Goal: Navigation & Orientation: Find specific page/section

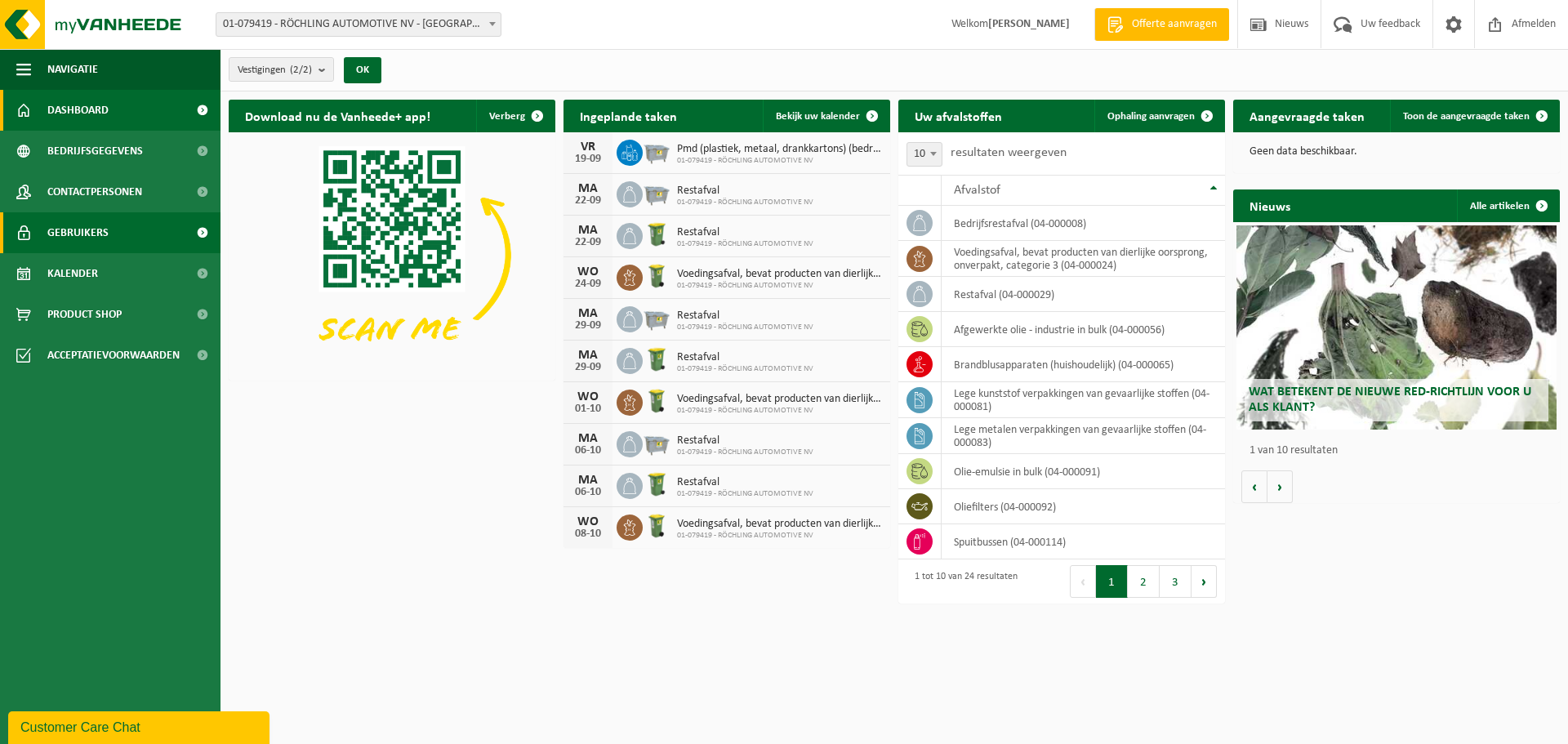
click at [109, 223] on link "Gebruikers" at bounding box center [110, 232] width 221 height 41
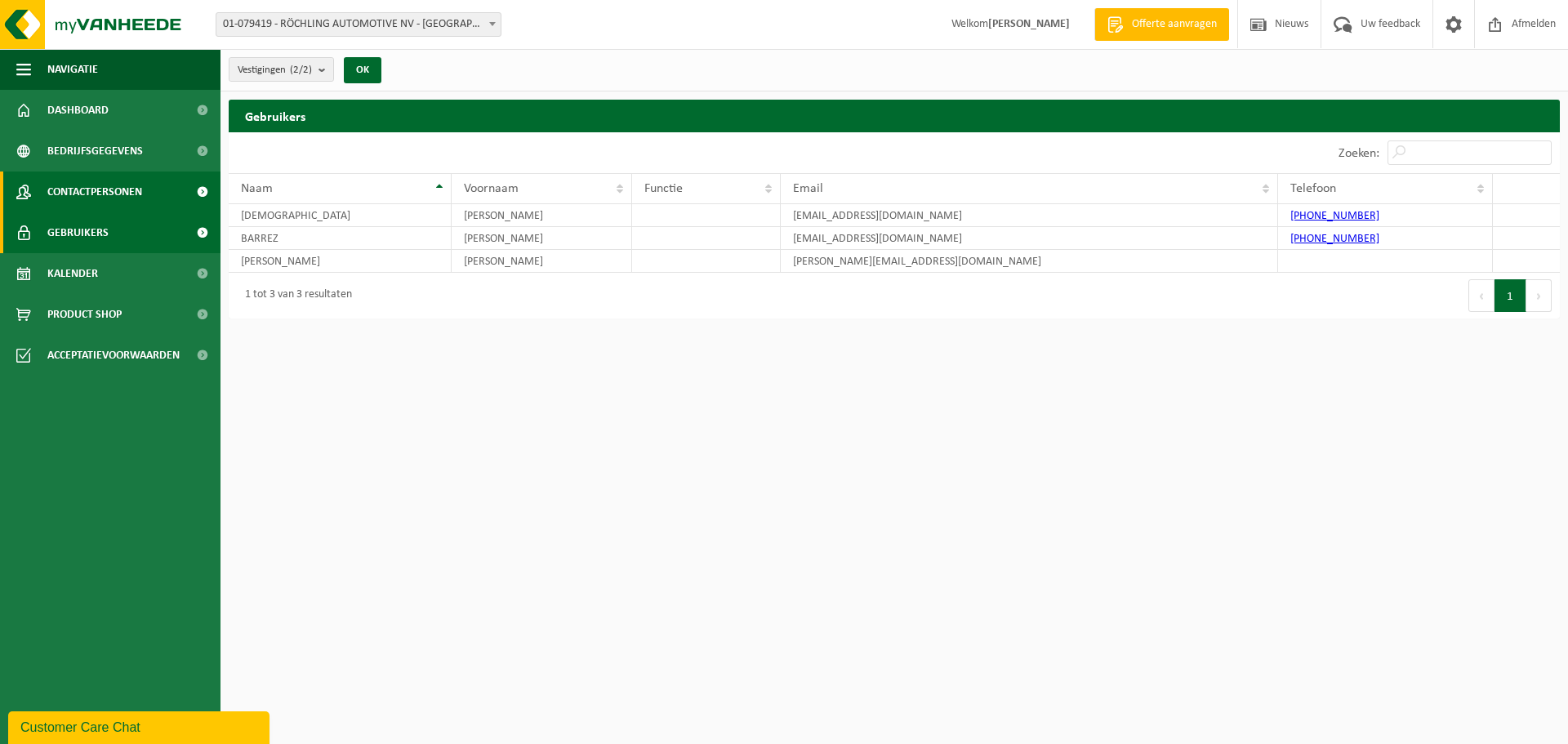
click at [123, 193] on span "Contactpersonen" at bounding box center [95, 191] width 95 height 41
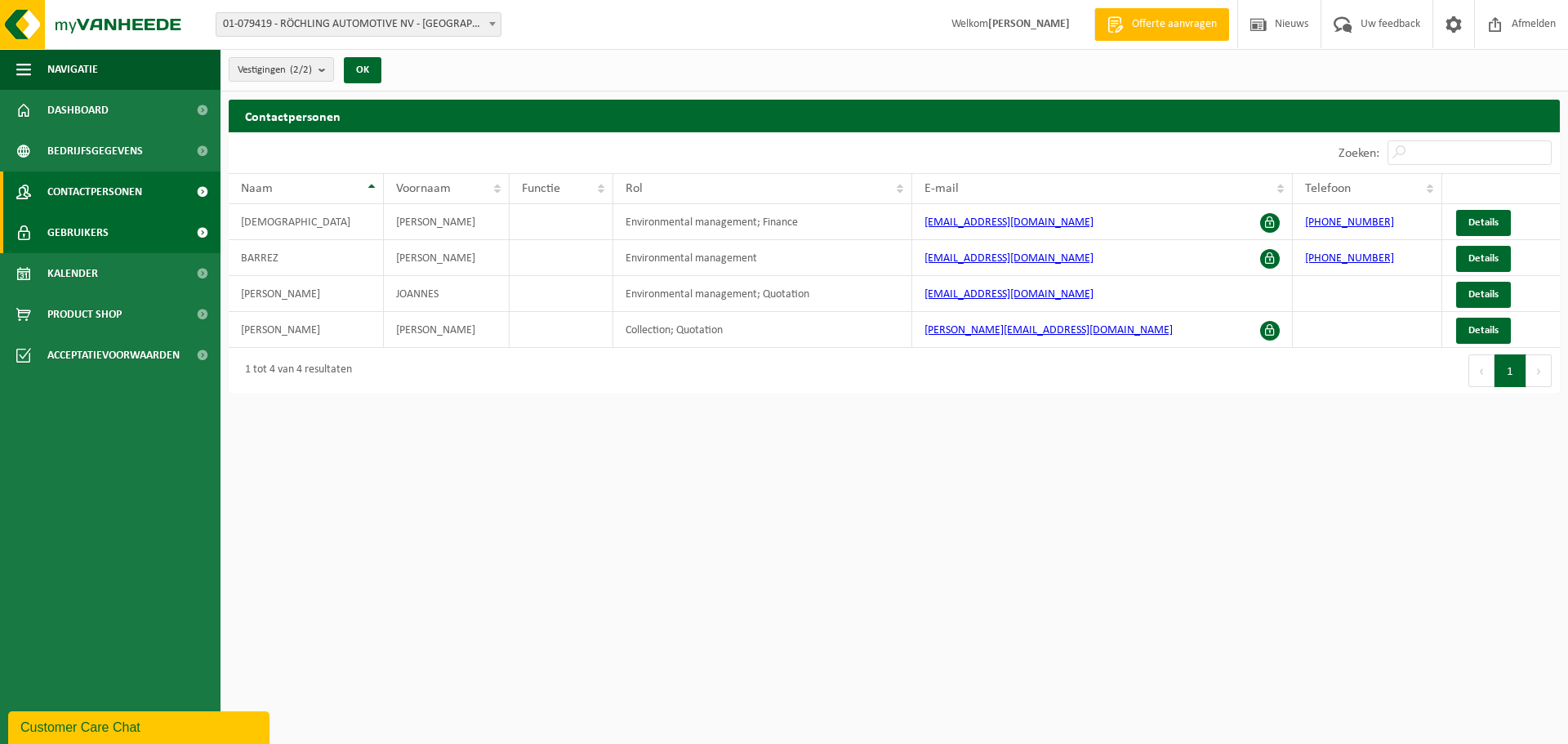
click at [118, 225] on link "Gebruikers" at bounding box center [110, 232] width 221 height 41
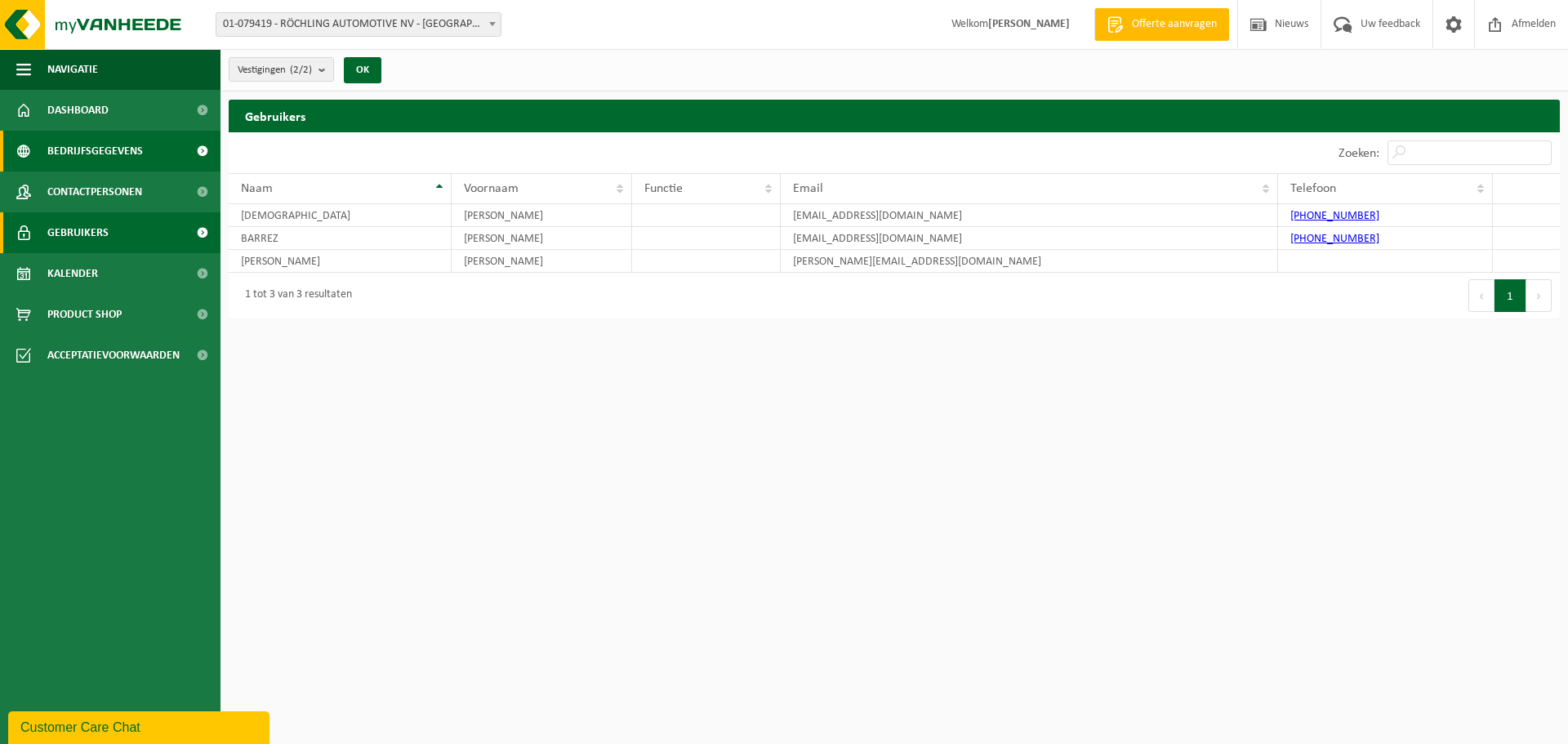
click at [118, 142] on span "Bedrijfsgegevens" at bounding box center [96, 150] width 96 height 41
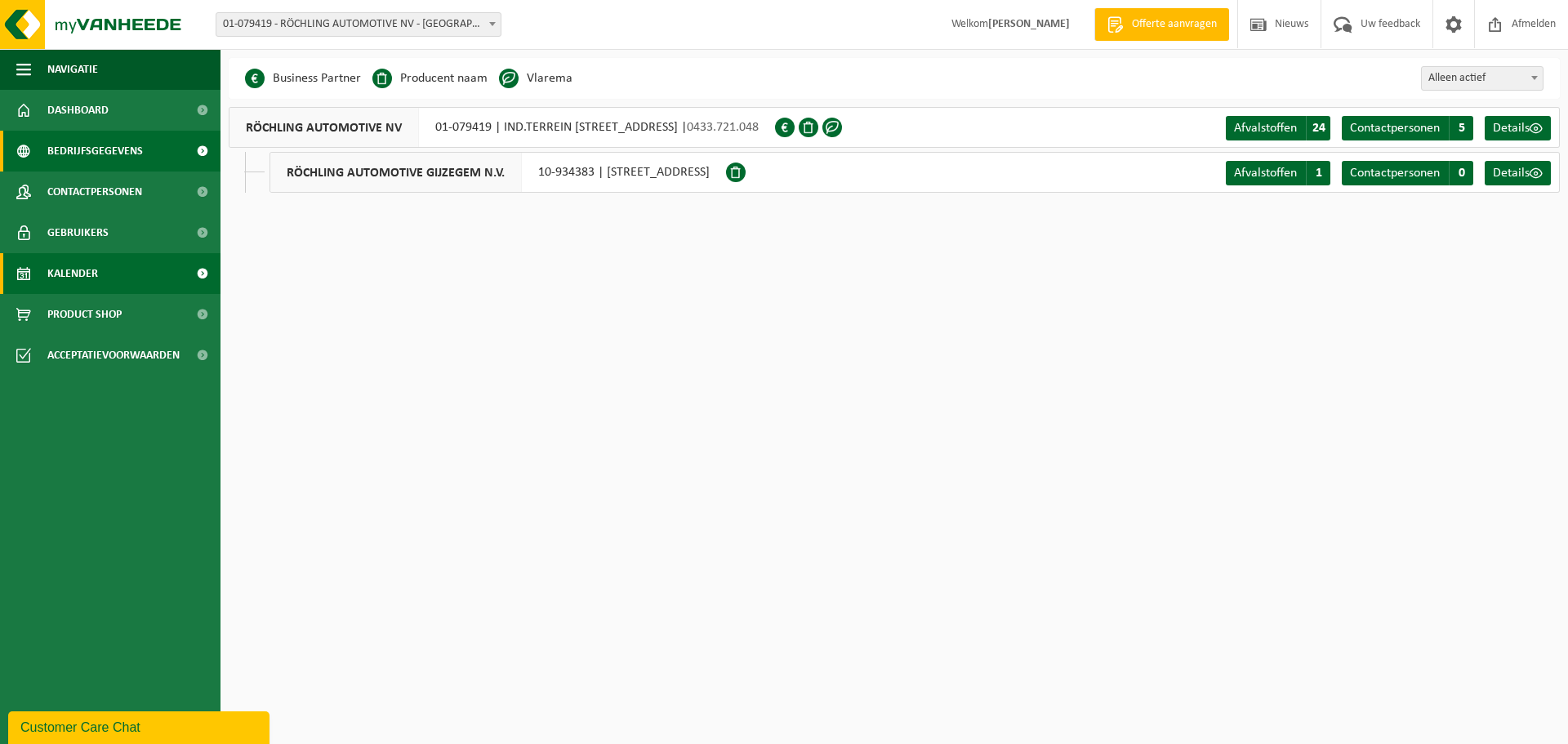
click at [90, 272] on span "Kalender" at bounding box center [73, 273] width 50 height 41
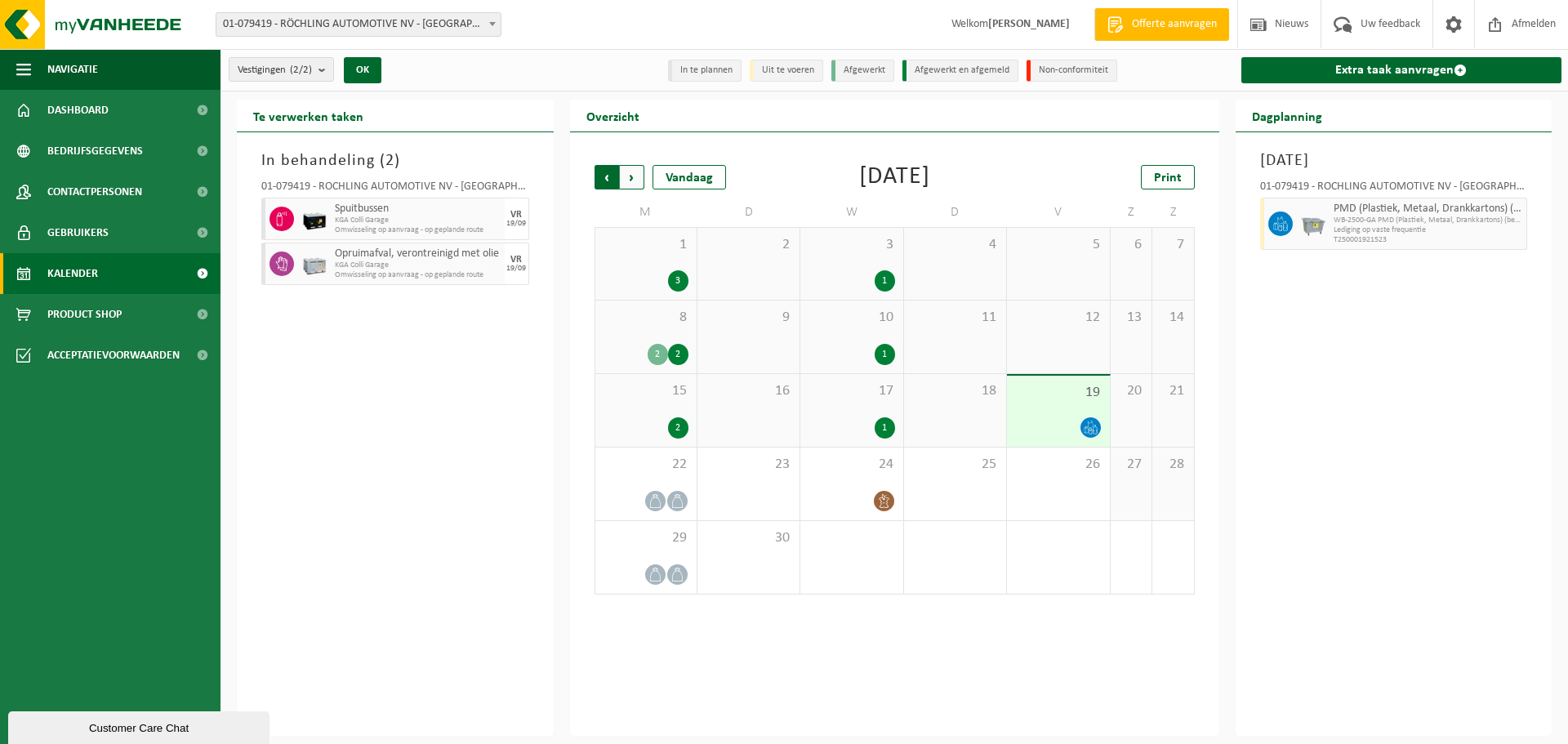
click at [628, 177] on span "Volgende" at bounding box center [632, 177] width 24 height 24
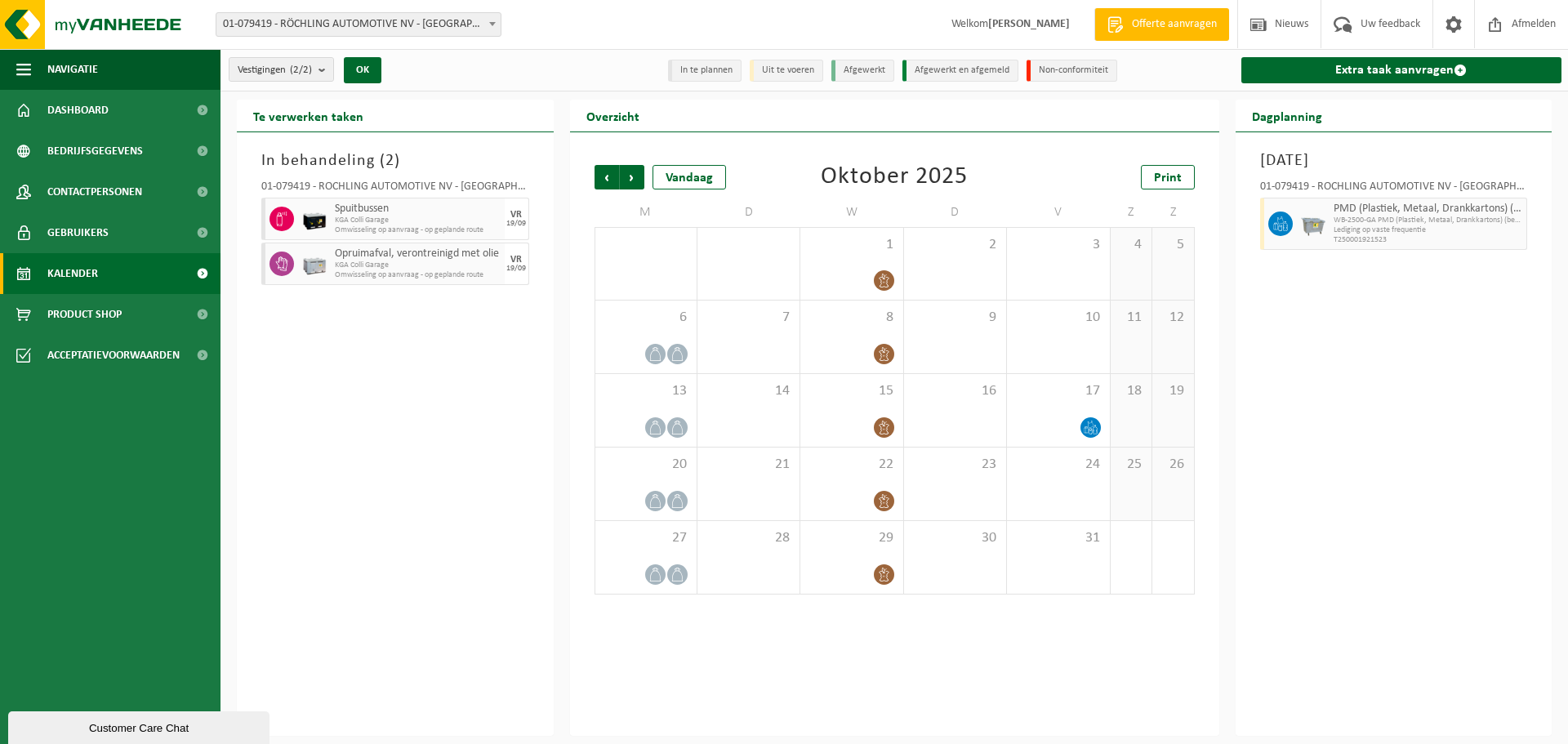
click at [798, 65] on li "Uit te voeren" at bounding box center [787, 70] width 74 height 22
click at [22, 69] on span "button" at bounding box center [23, 68] width 14 height 41
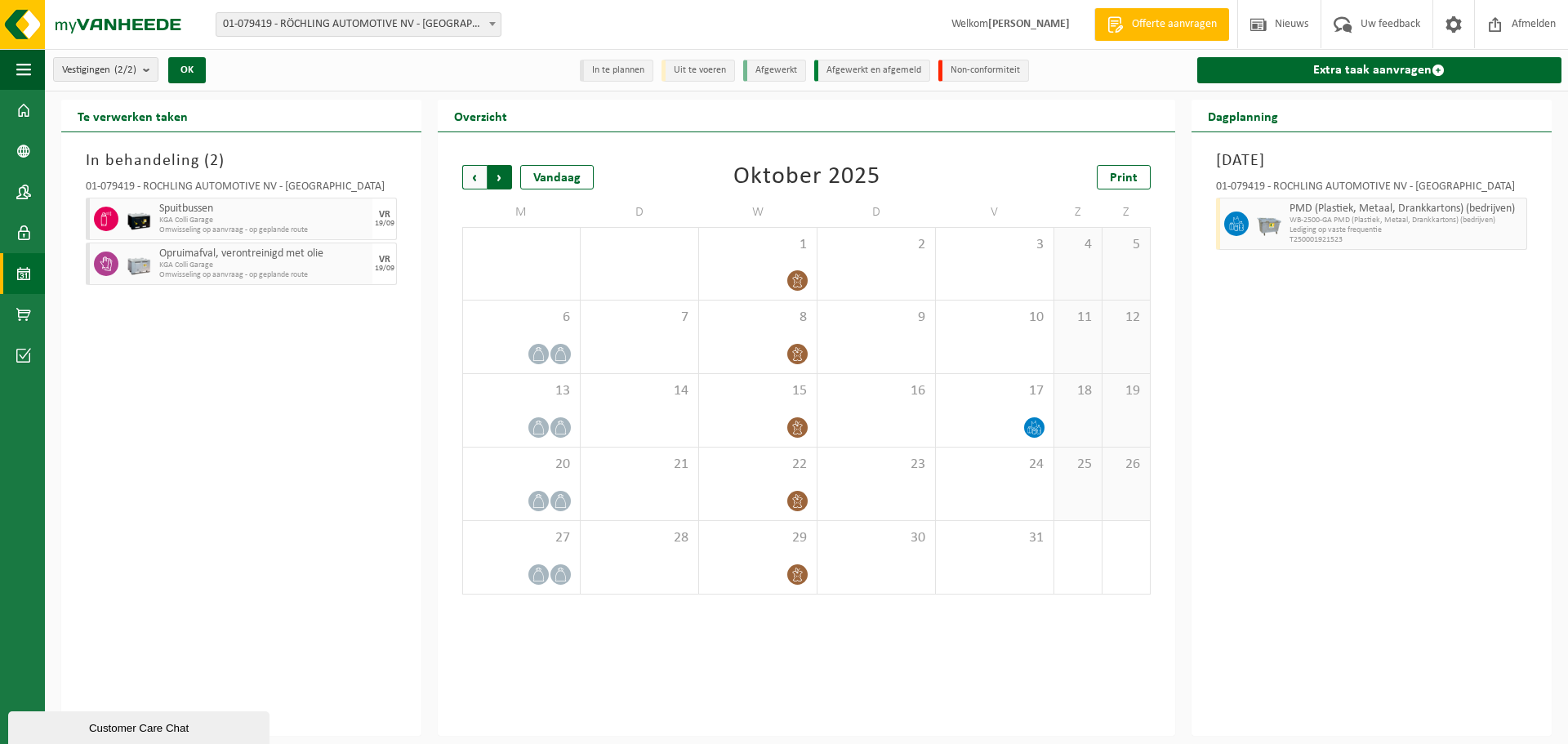
click at [475, 174] on span "Vorige" at bounding box center [474, 177] width 24 height 24
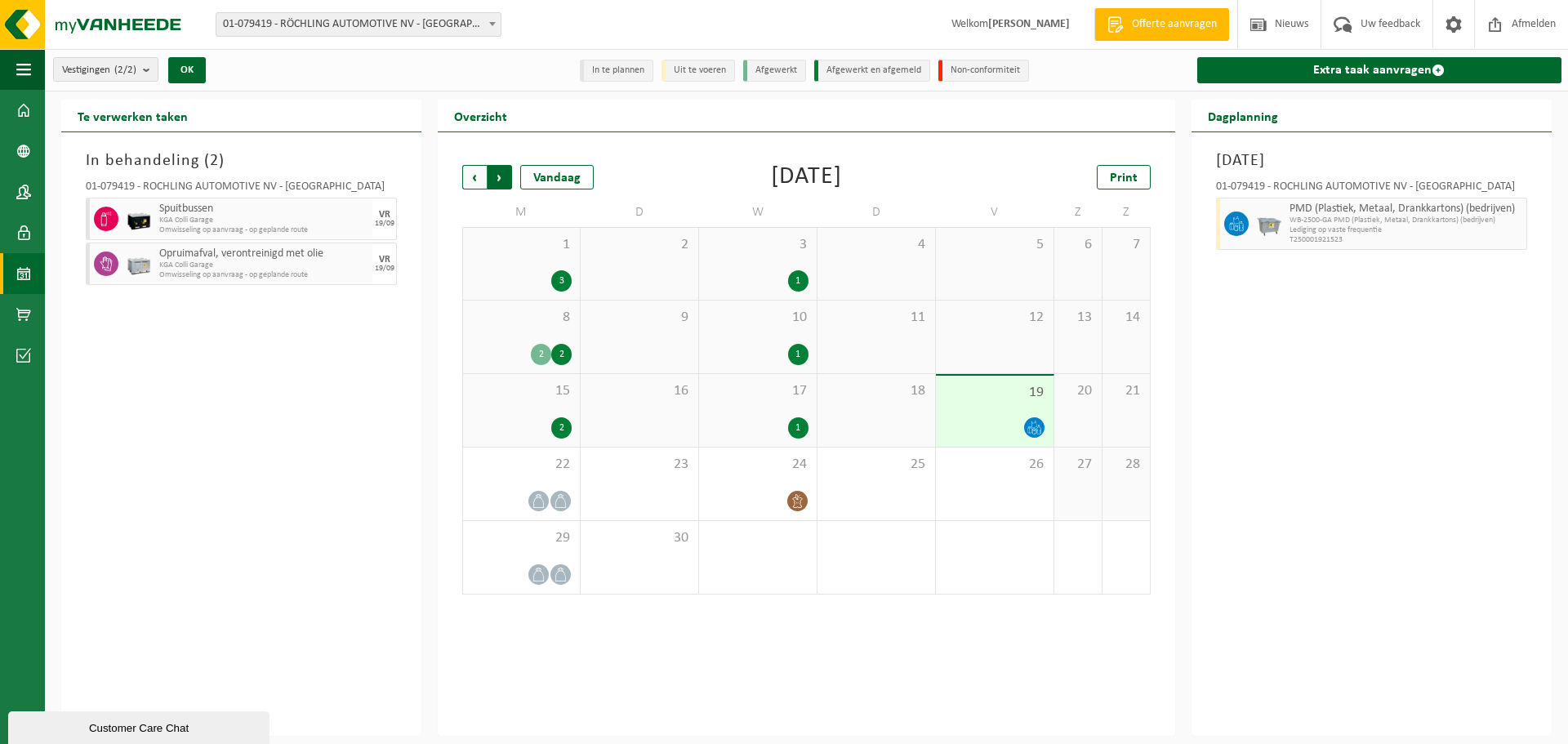
click at [475, 175] on span "Vorige" at bounding box center [474, 177] width 24 height 24
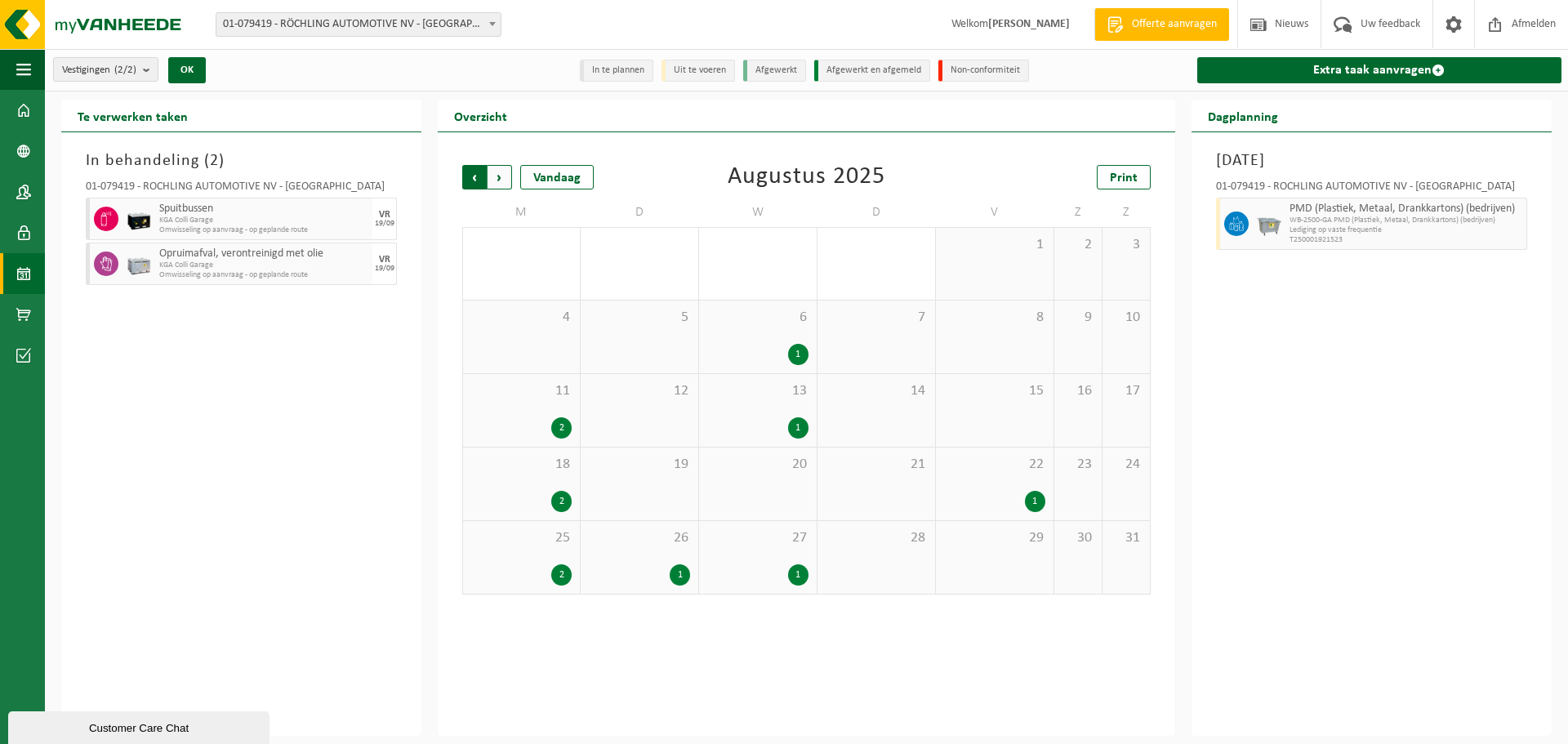
click at [496, 178] on span "Volgende" at bounding box center [499, 177] width 24 height 24
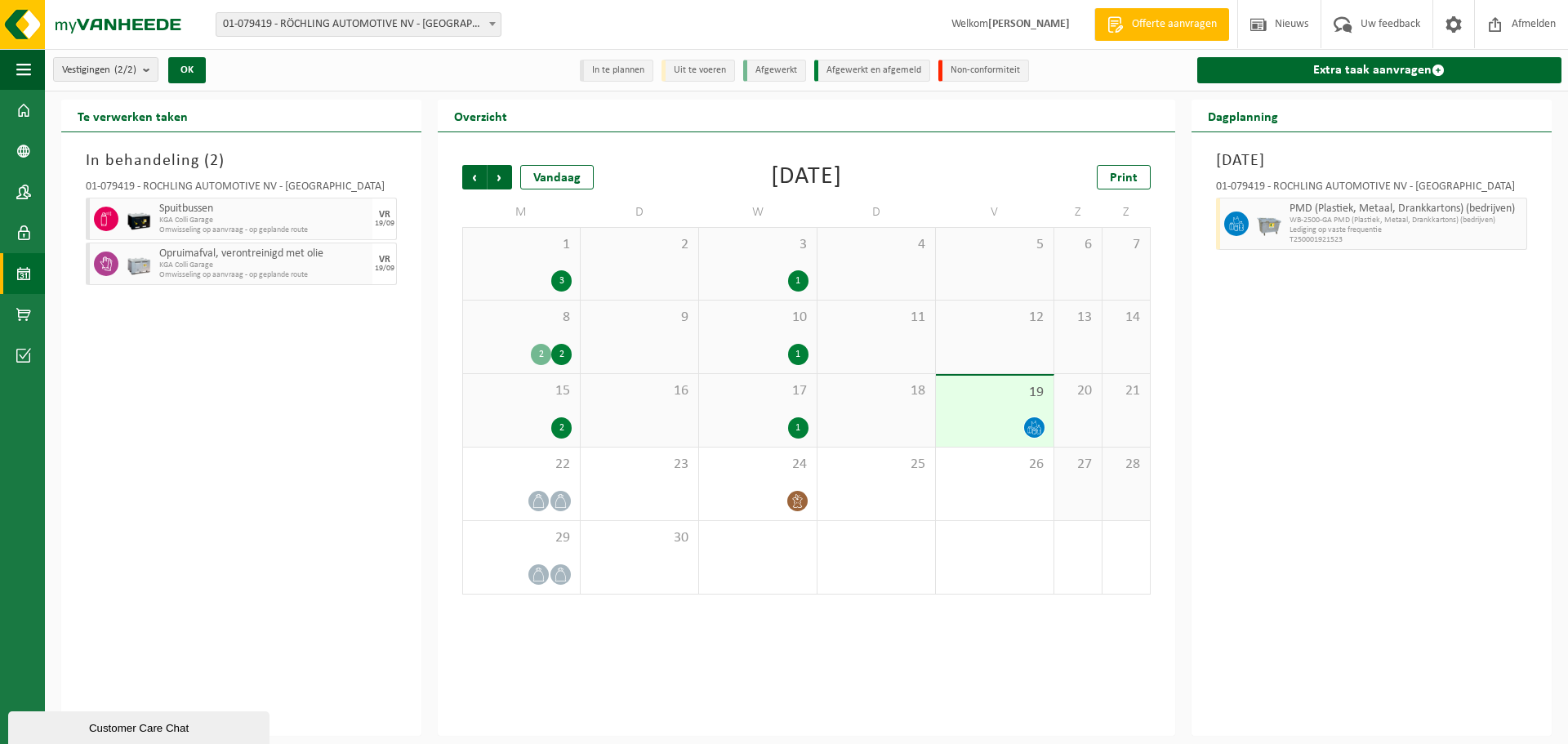
drag, startPoint x: 1542, startPoint y: 674, endPoint x: 1492, endPoint y: 513, distance: 168.6
click at [1542, 673] on div "[DATE] 01-079419 - RÖCHLING AUTOMOTIVE NV - GIJZEGEM PMD (Plastiek, Metaal, Dra…" at bounding box center [1372, 434] width 360 height 603
click at [1494, 23] on span at bounding box center [1495, 23] width 24 height 48
